Goal: Entertainment & Leisure: Consume media (video, audio)

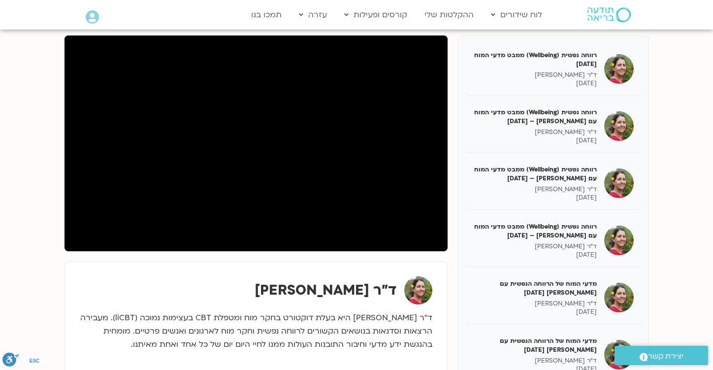
scroll to position [1146, 0]
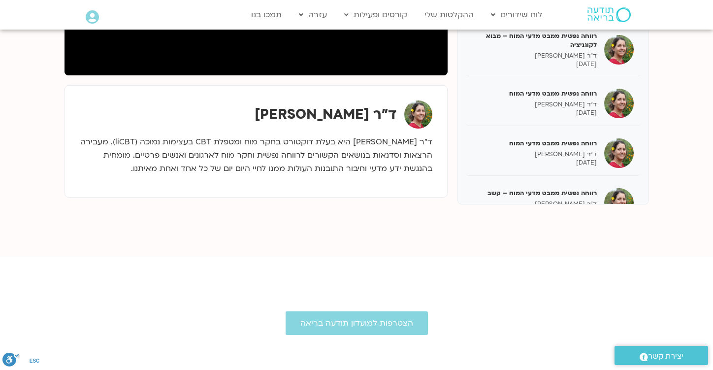
scroll to position [1146, 0]
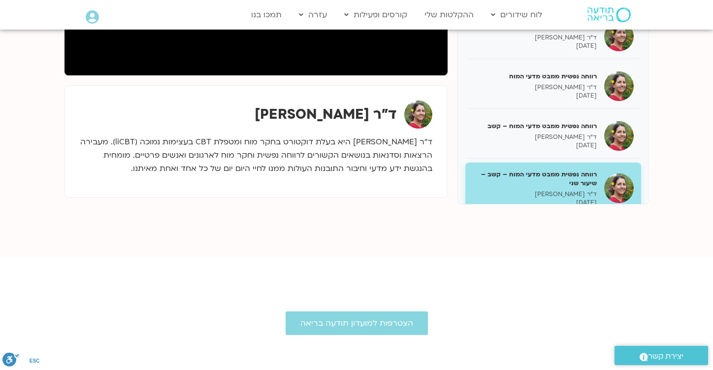
click at [531, 198] on p "[DATE]" at bounding box center [534, 202] width 124 height 8
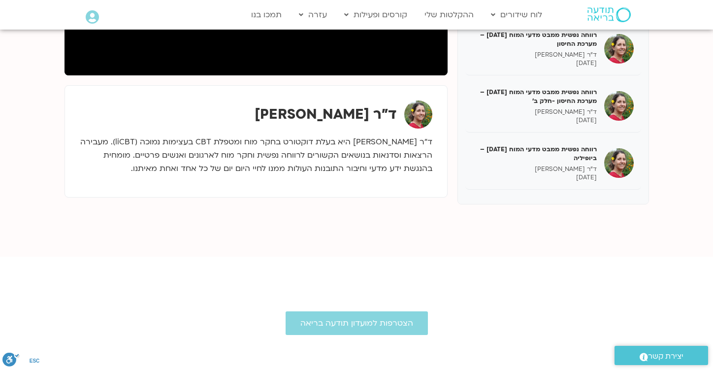
scroll to position [294, 0]
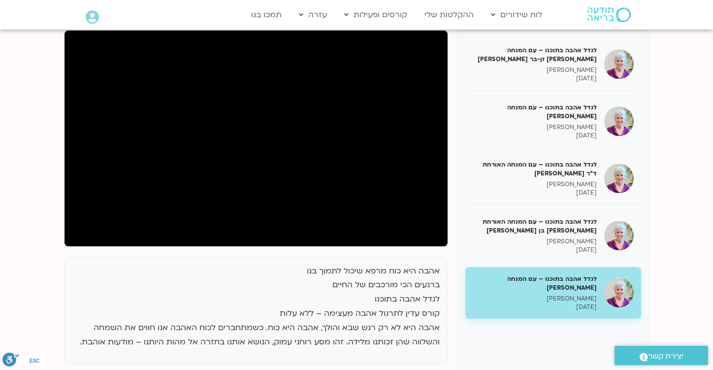
scroll to position [125, 0]
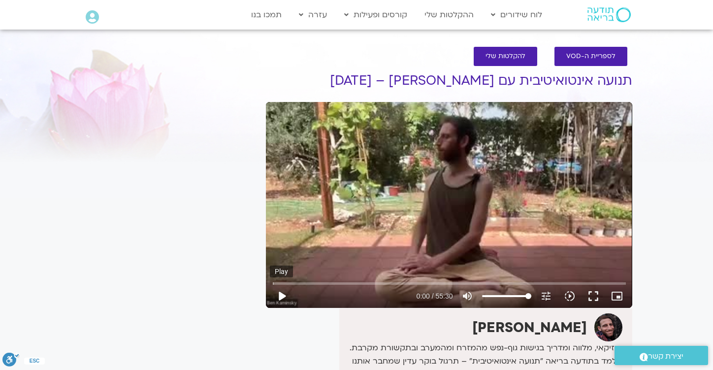
click at [283, 297] on button "play_arrow" at bounding box center [282, 296] width 24 height 24
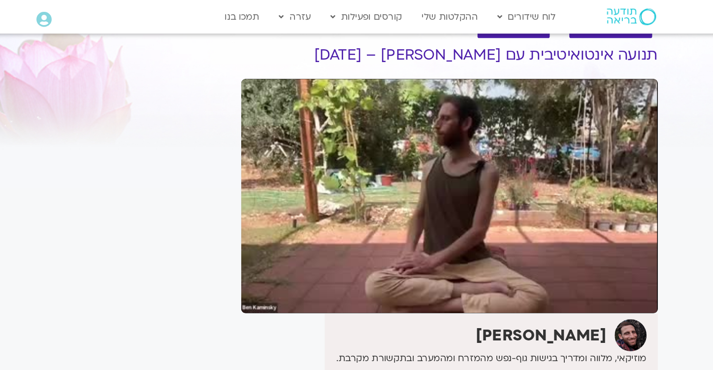
scroll to position [25, 0]
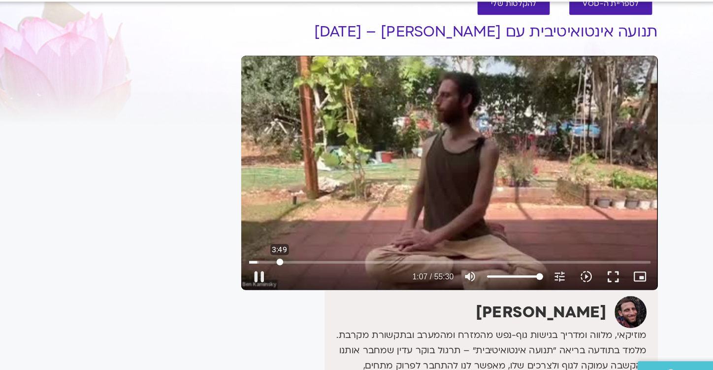
click at [299, 257] on input "Seek" at bounding box center [449, 258] width 353 height 6
click at [320, 258] on input "Seek" at bounding box center [449, 258] width 353 height 6
click at [338, 257] on input "Seek" at bounding box center [449, 258] width 353 height 6
click at [375, 258] on input "Seek" at bounding box center [449, 258] width 353 height 6
click at [415, 257] on input "Seek" at bounding box center [449, 258] width 353 height 6
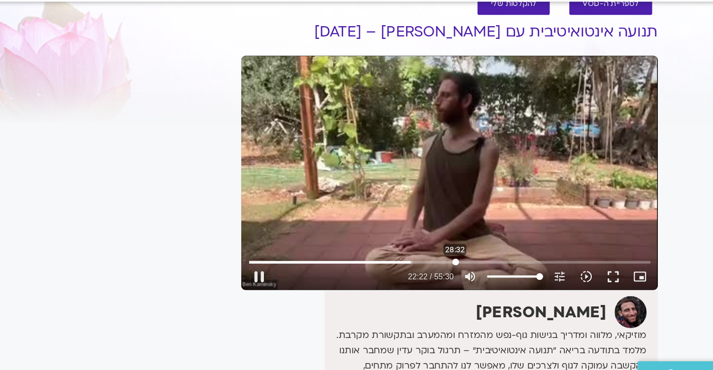
click at [454, 255] on input "Seek" at bounding box center [449, 258] width 353 height 6
click at [498, 256] on input "Seek" at bounding box center [449, 258] width 353 height 6
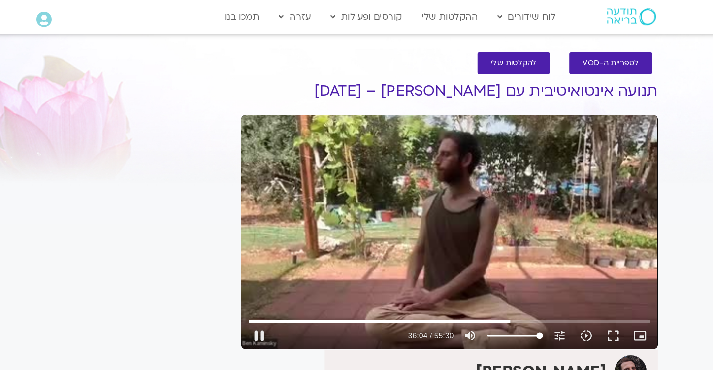
scroll to position [0, 0]
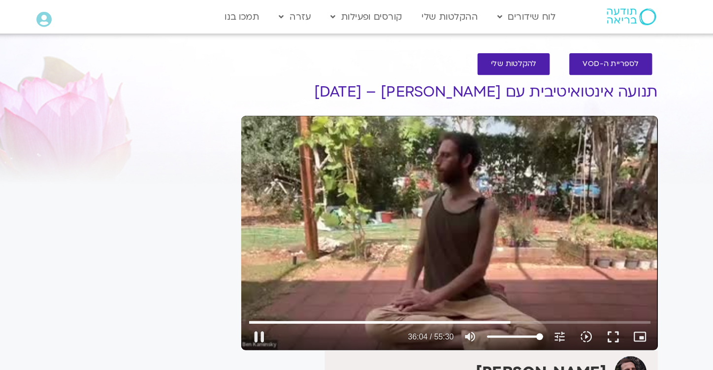
type input "2165.158751"
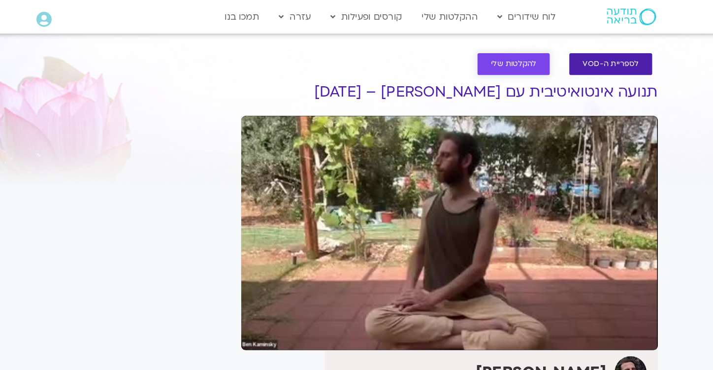
click at [506, 60] on span "להקלטות שלי" at bounding box center [505, 56] width 40 height 7
